Goal: Information Seeking & Learning: Learn about a topic

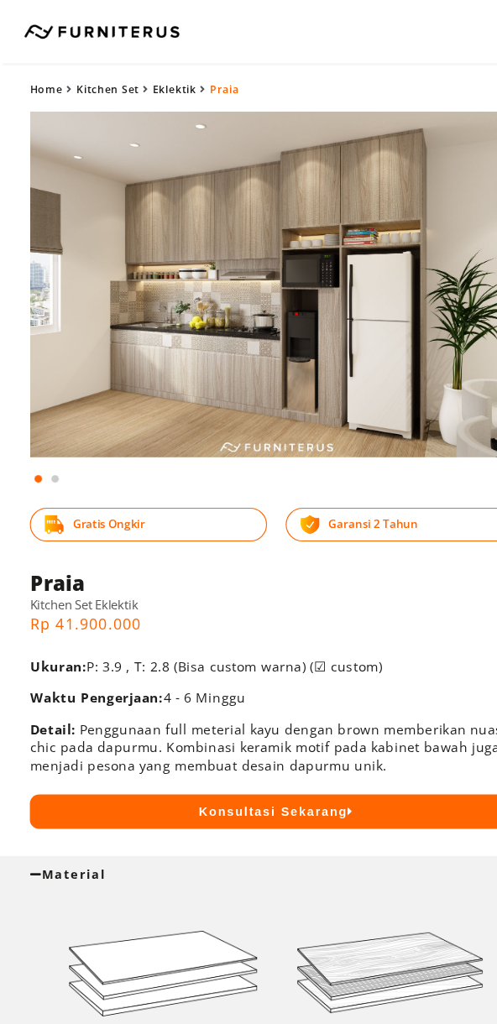
scroll to position [806, 0]
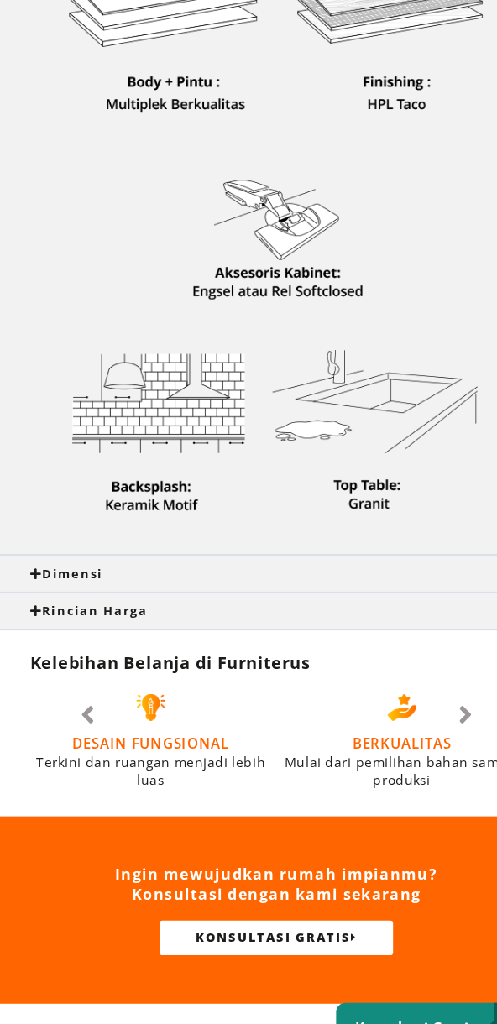
click at [255, 552] on img at bounding box center [248, 280] width 443 height 552
click at [247, 579] on div "Dimensi" at bounding box center [248, 581] width 443 height 15
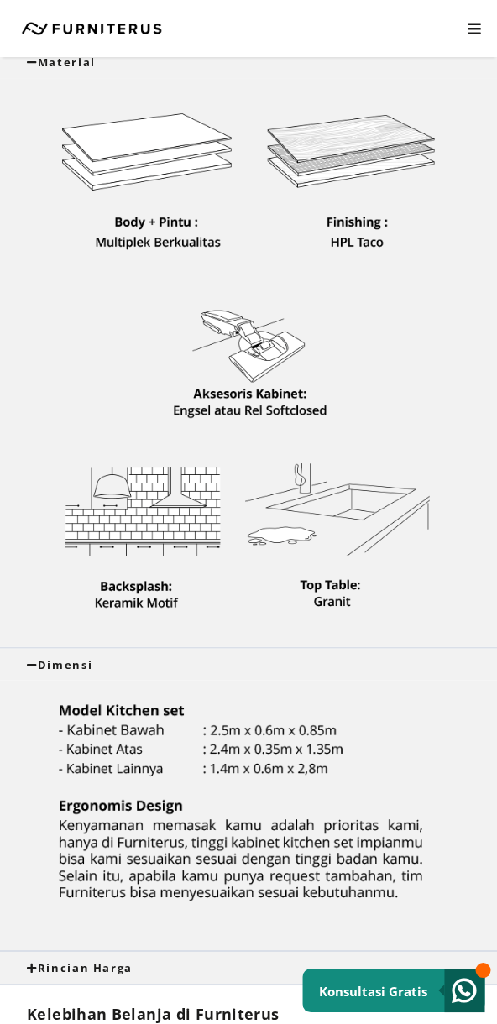
scroll to position [733, 0]
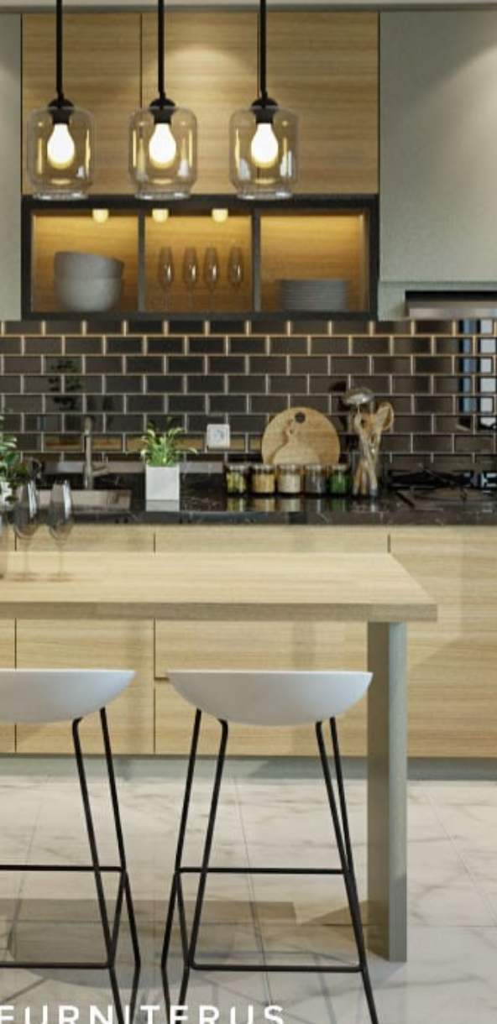
click at [264, 269] on img at bounding box center [248, 256] width 443 height 311
